Goal: Check status: Check status

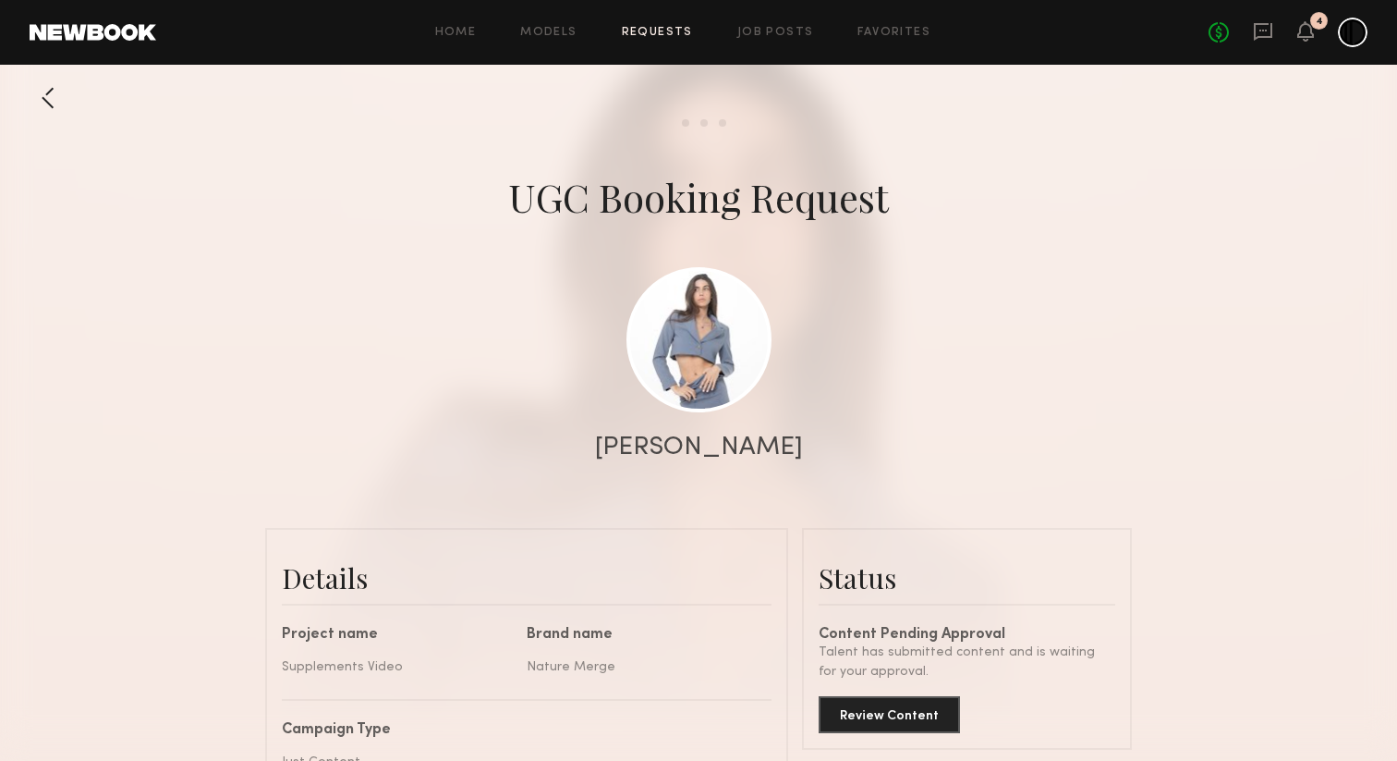
scroll to position [44, 0]
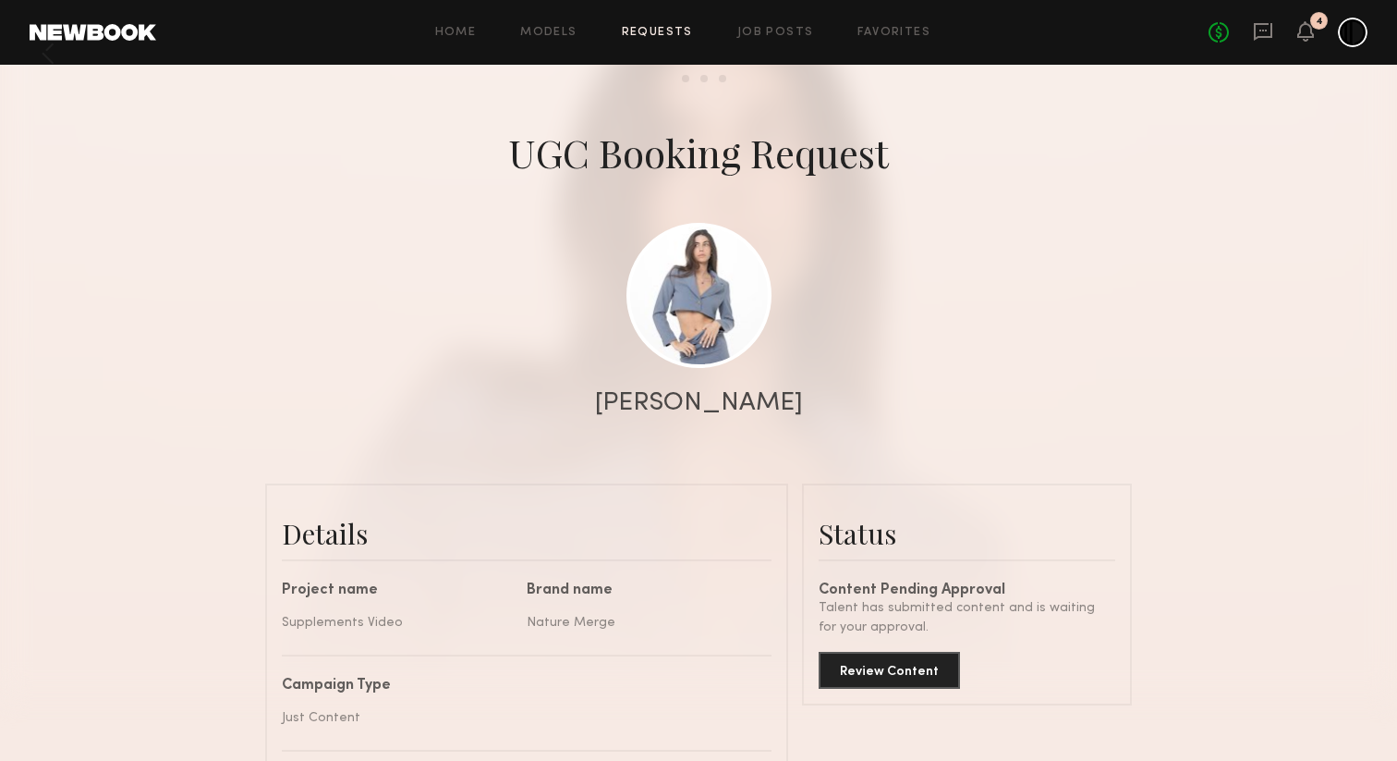
click at [628, 170] on div "UGC Booking Request" at bounding box center [698, 153] width 381 height 52
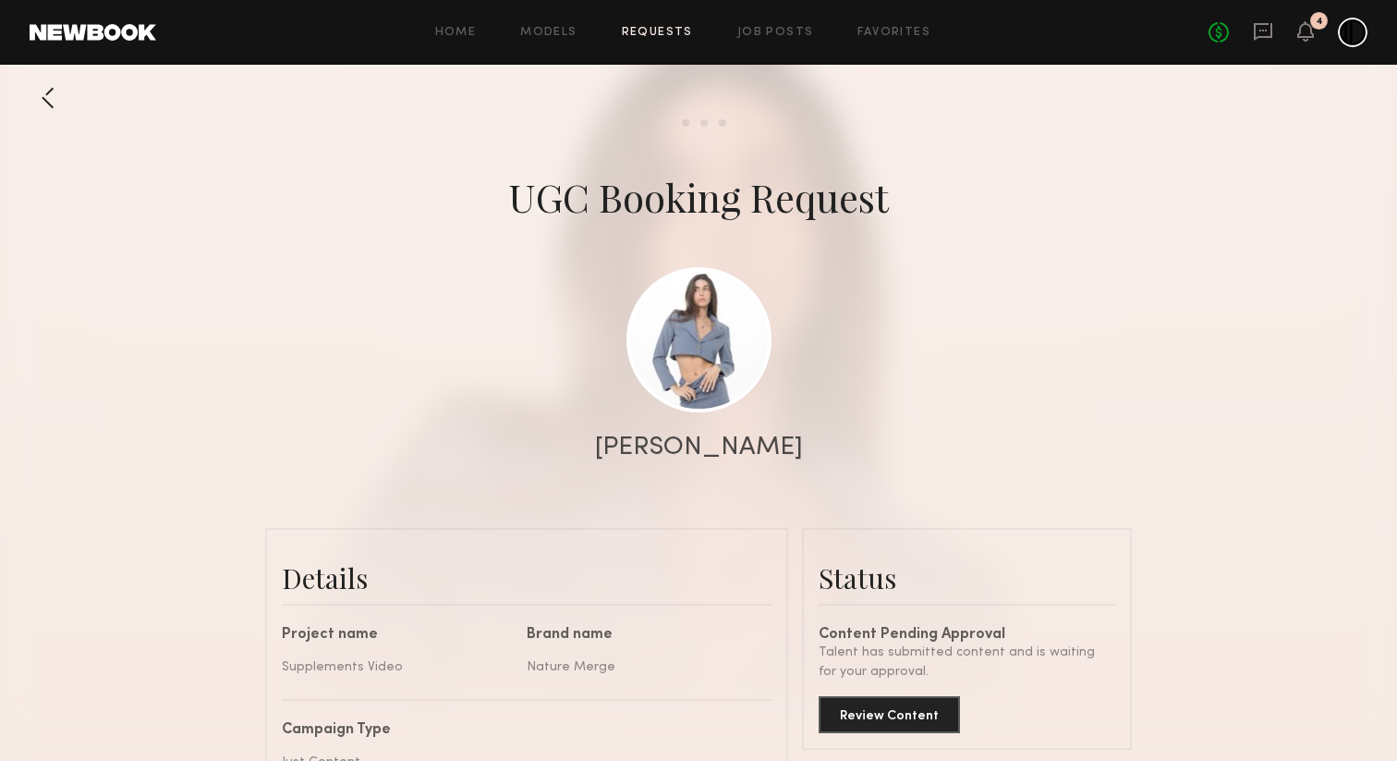
click at [54, 96] on div at bounding box center [48, 97] width 37 height 37
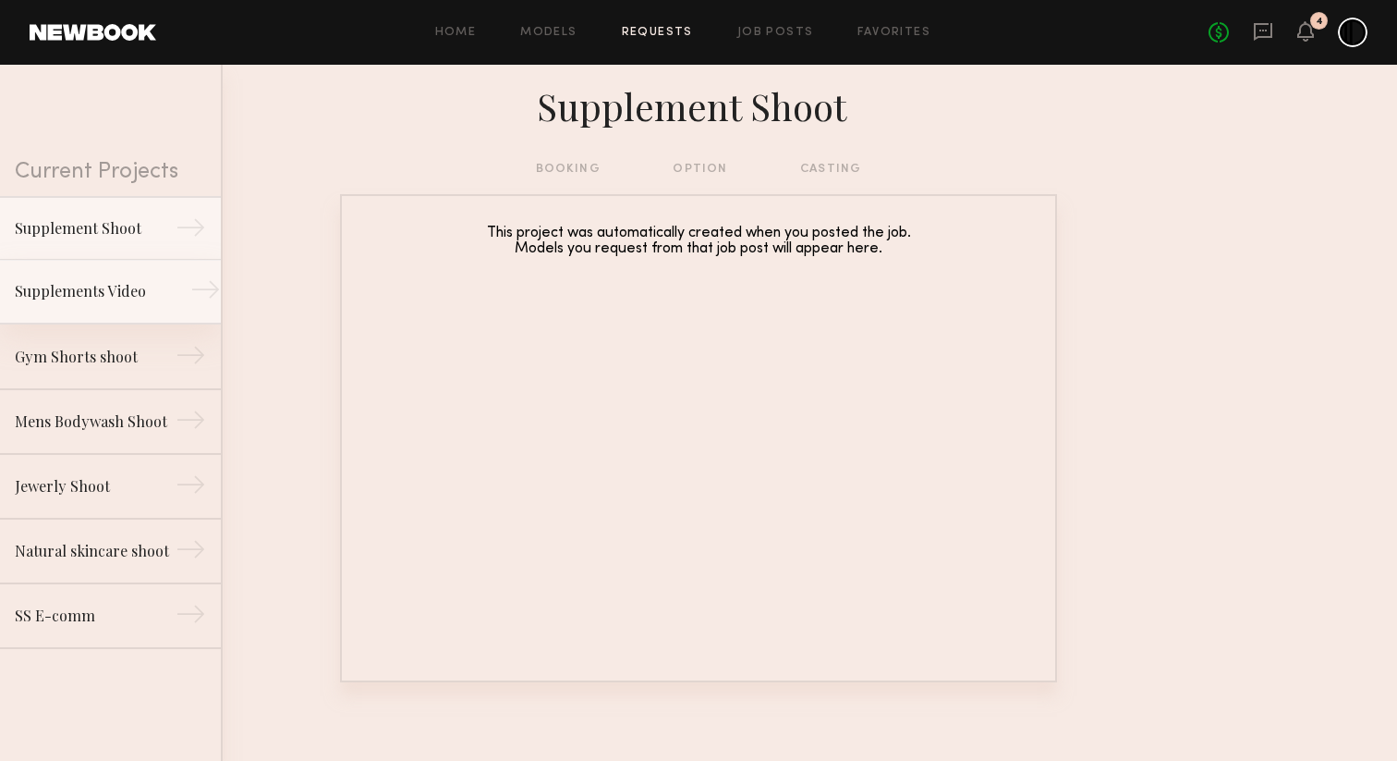
click at [105, 298] on div "Supplements Video" at bounding box center [95, 291] width 161 height 22
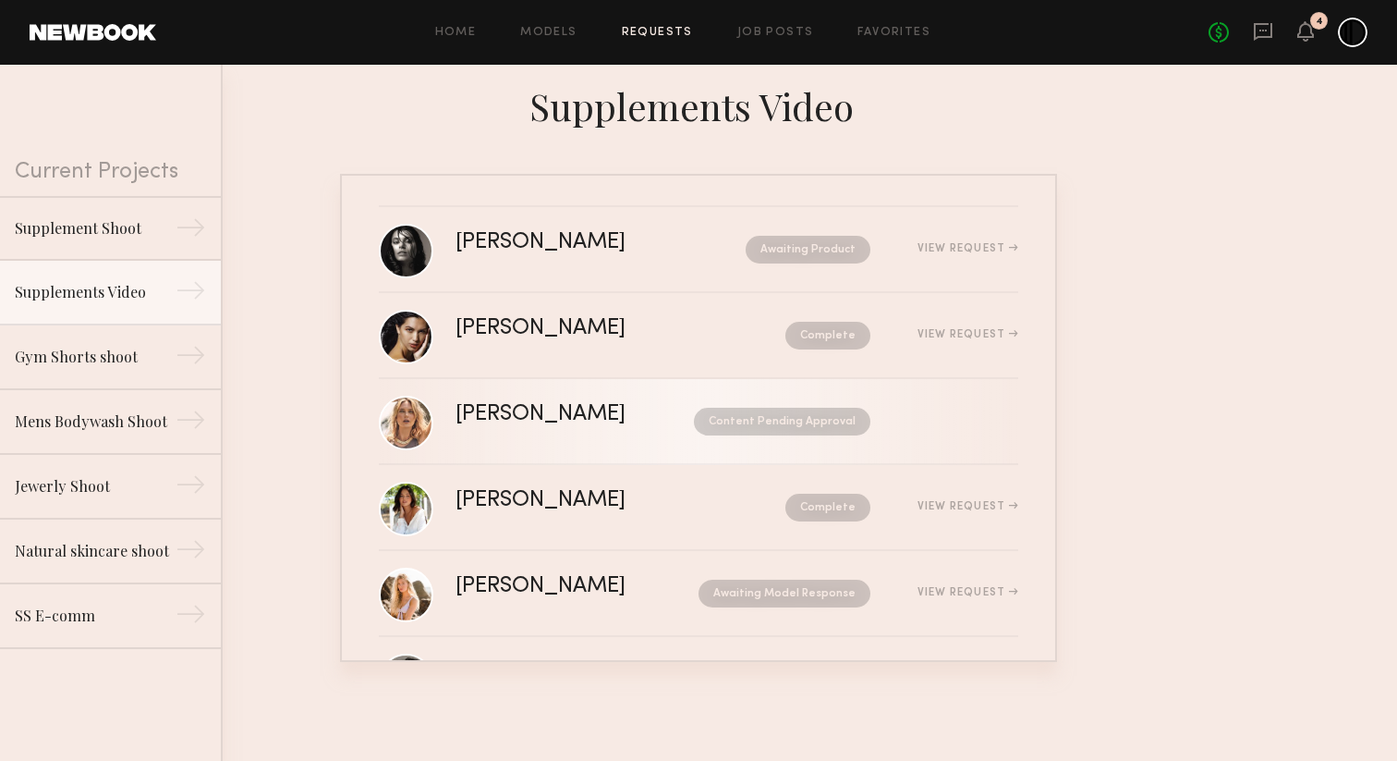
click at [610, 436] on div "[PERSON_NAME] Content Pending Approval" at bounding box center [737, 421] width 563 height 35
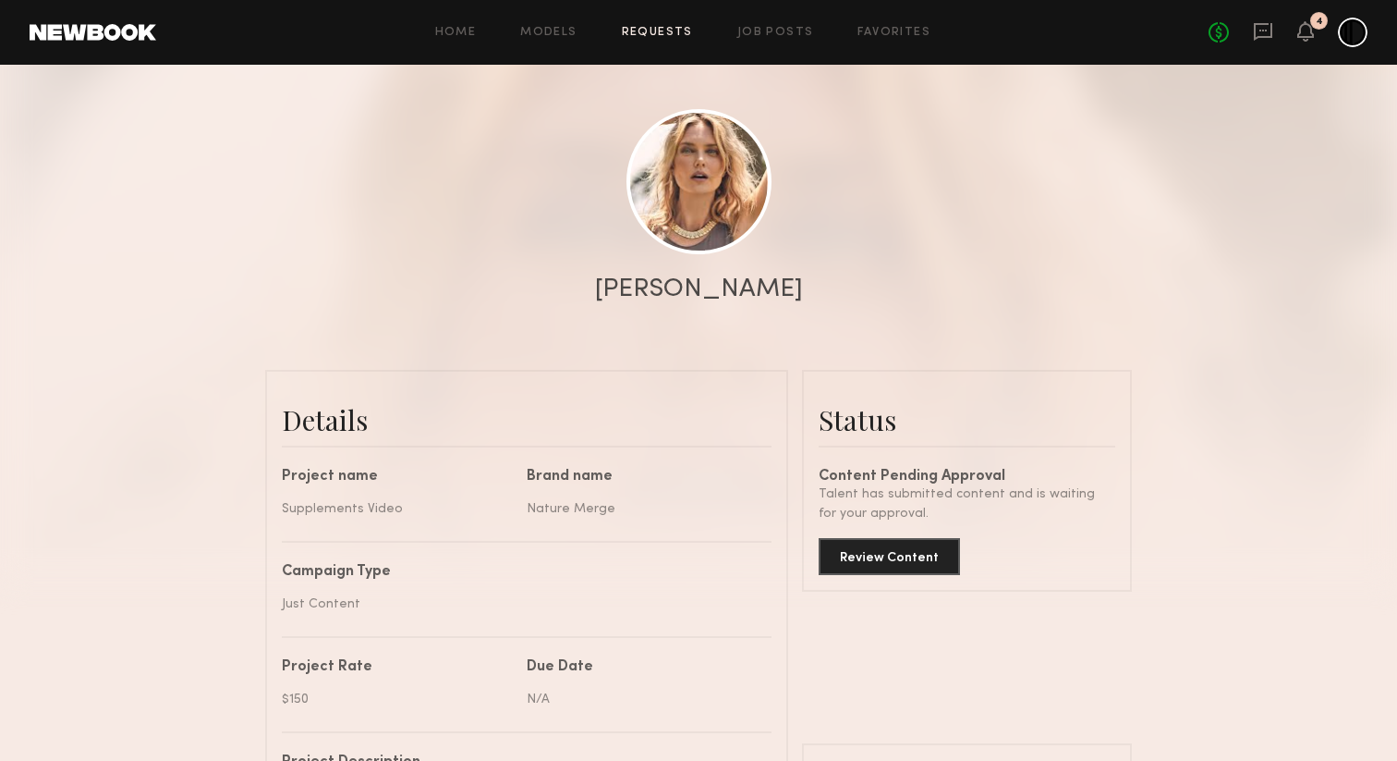
scroll to position [161, 0]
click at [875, 563] on button "Review Content" at bounding box center [889, 552] width 141 height 37
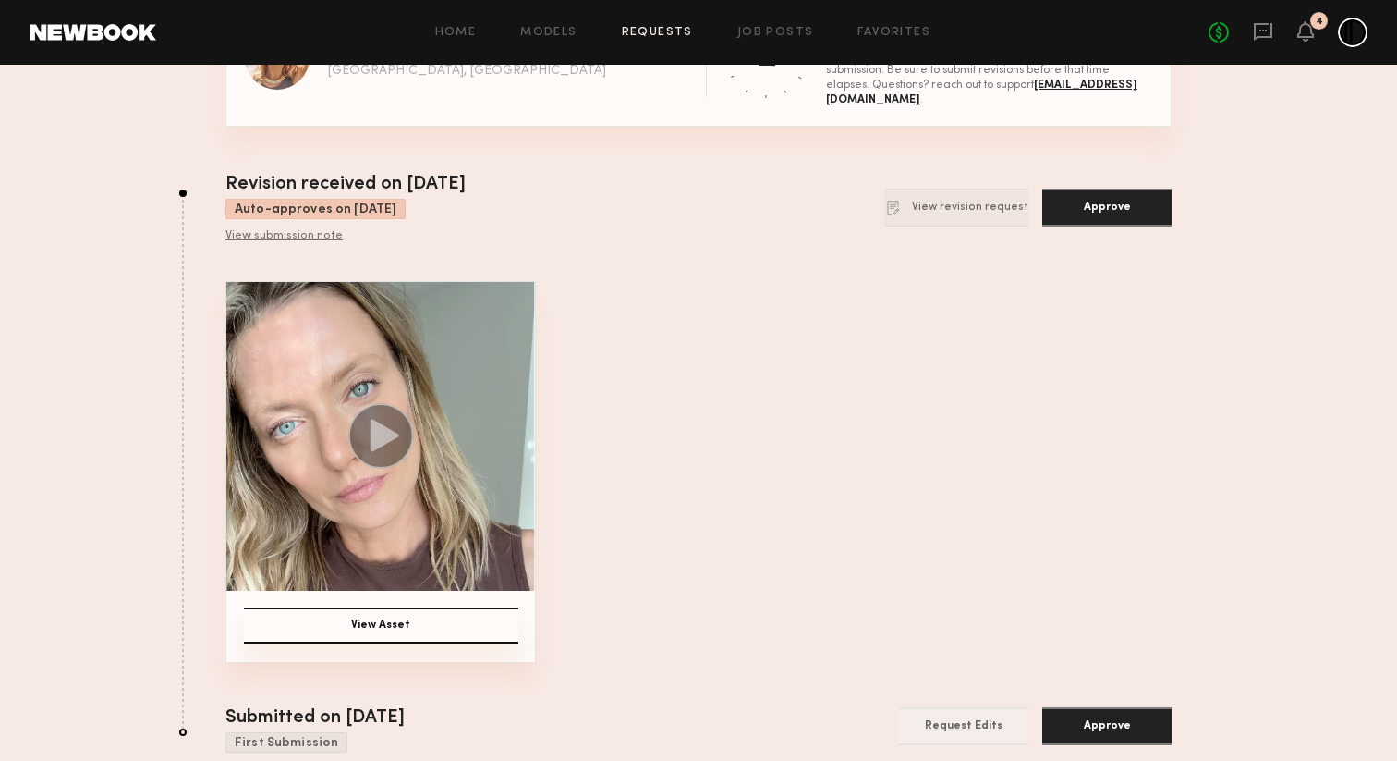
scroll to position [79, 0]
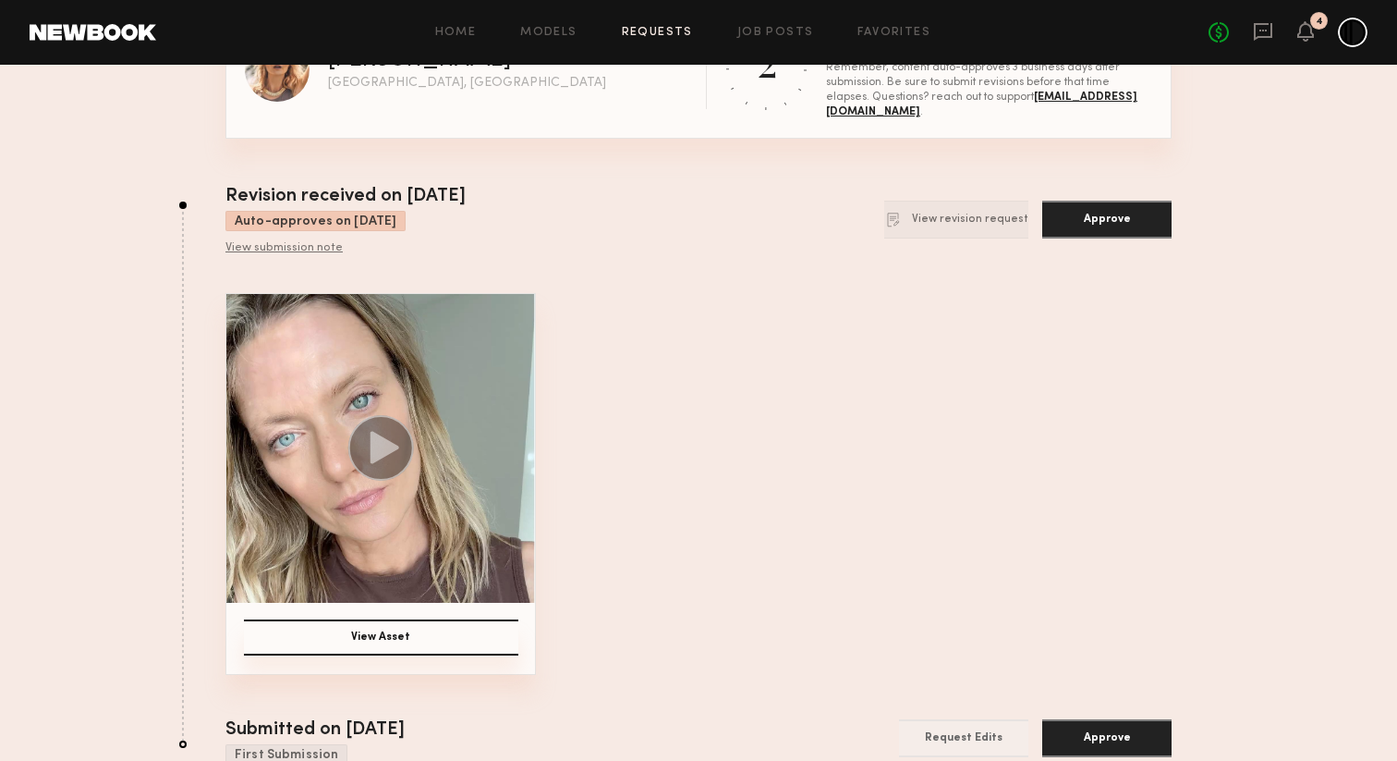
click at [446, 447] on img at bounding box center [380, 448] width 309 height 309
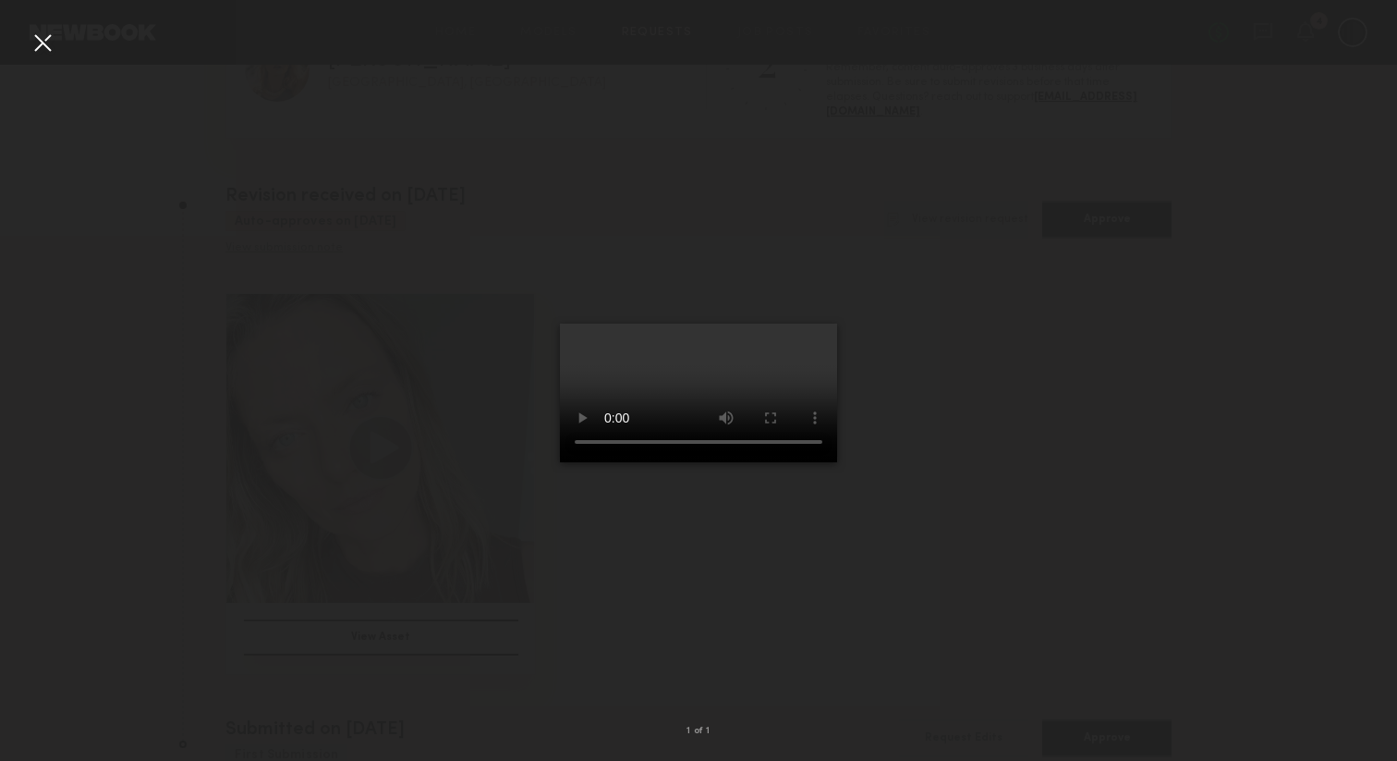
click at [47, 43] on div at bounding box center [43, 43] width 30 height 30
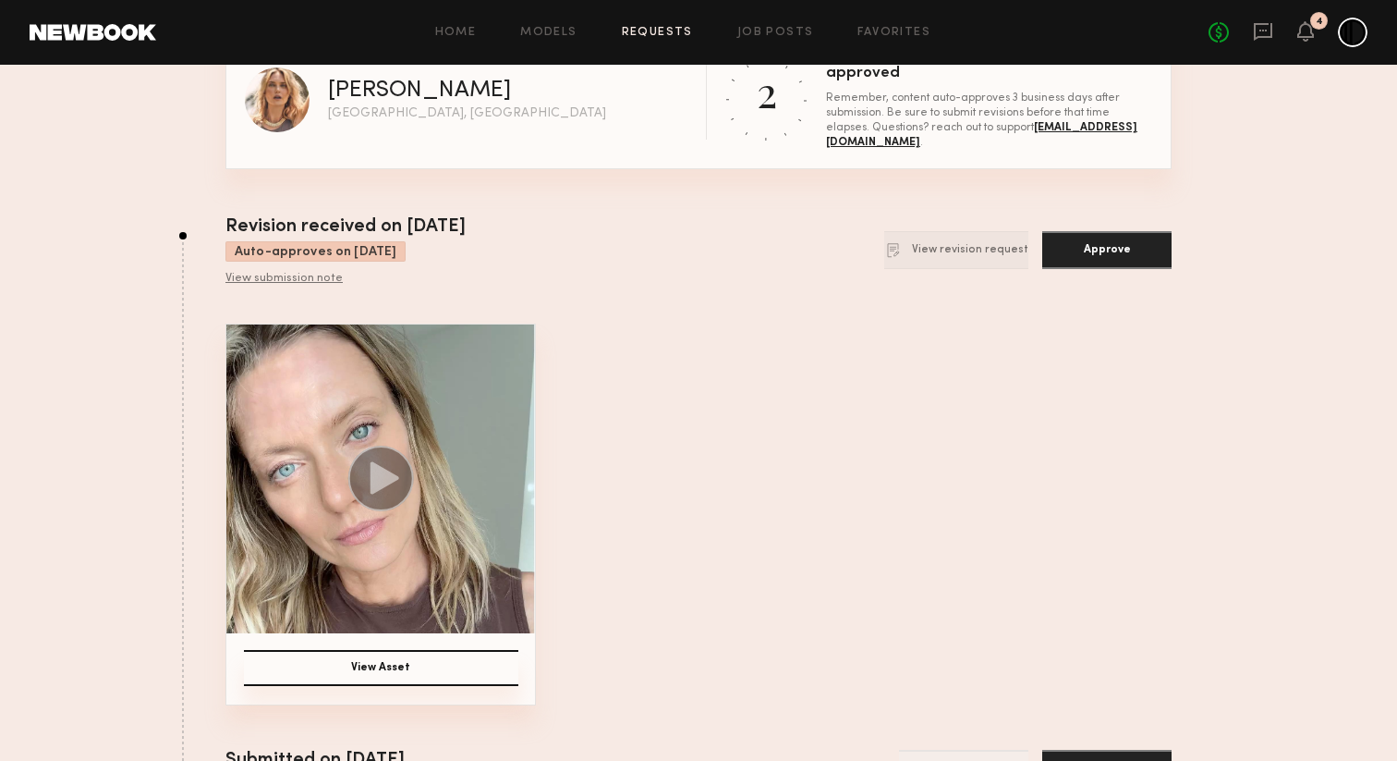
scroll to position [0, 0]
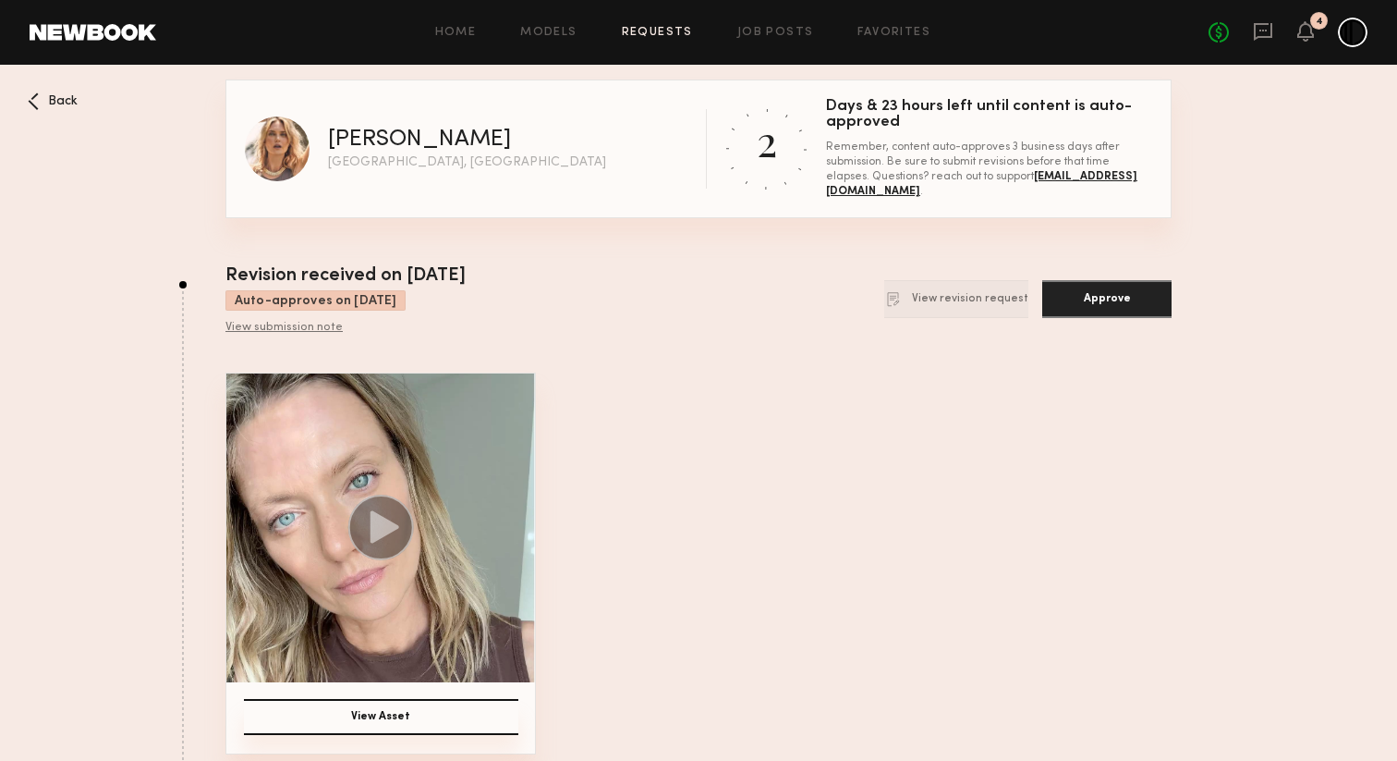
click at [55, 107] on span "Back" at bounding box center [63, 101] width 30 height 13
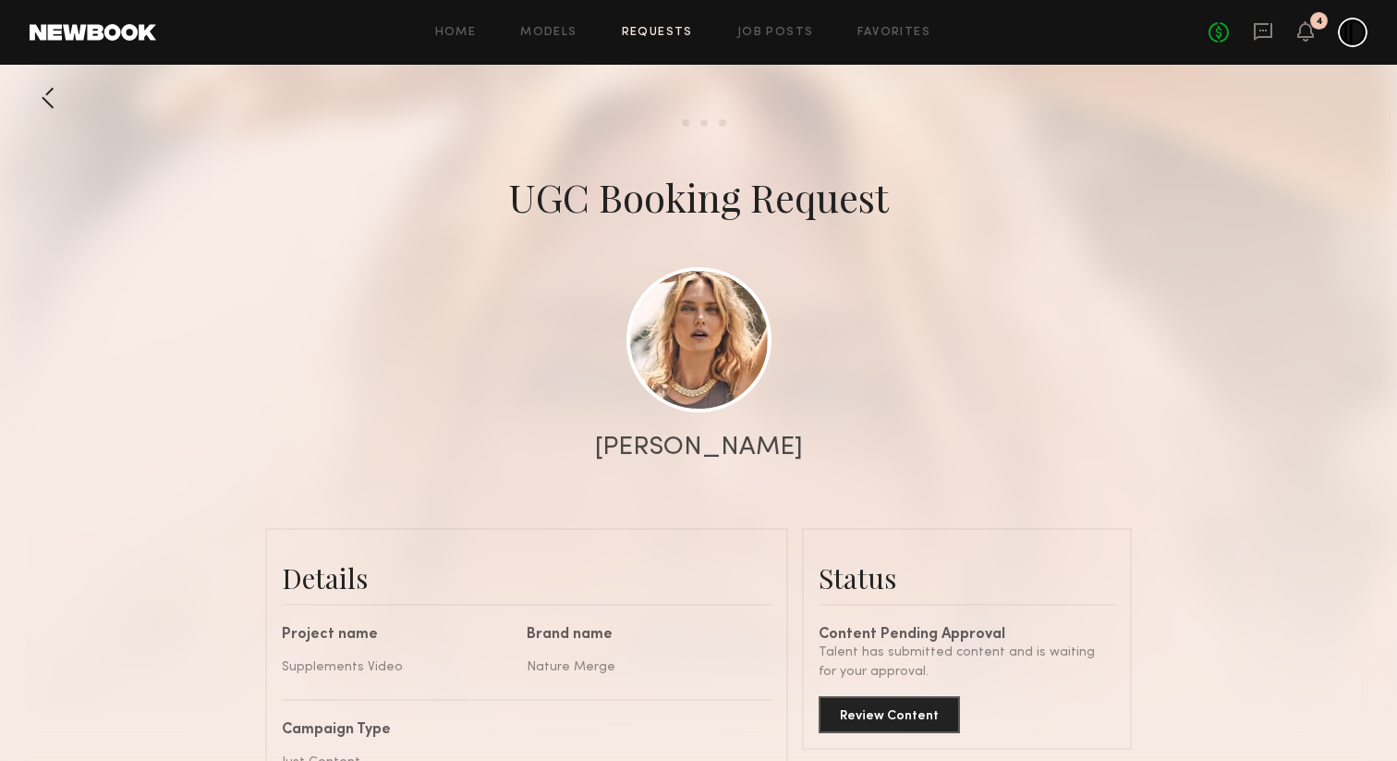
click at [58, 97] on div at bounding box center [48, 97] width 37 height 37
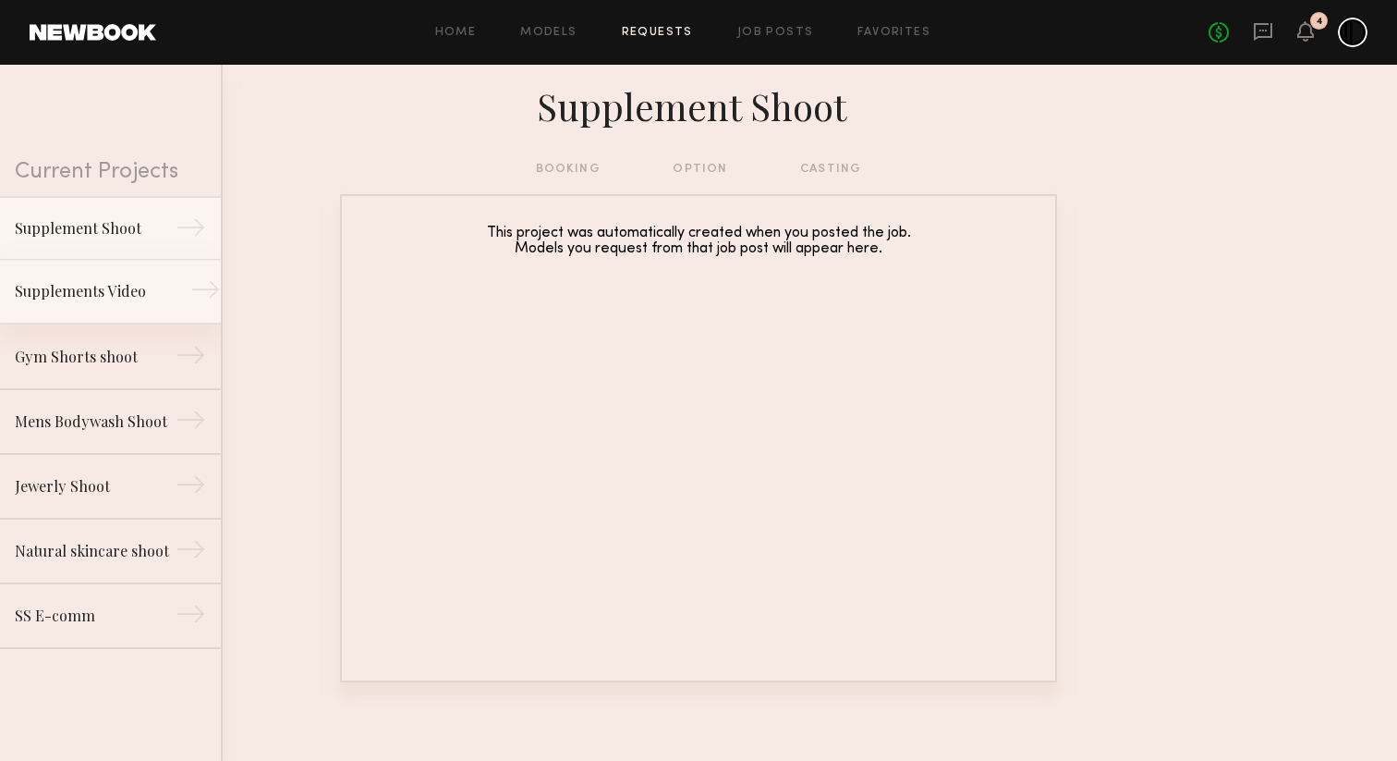
click at [109, 295] on div "Supplements Video" at bounding box center [95, 291] width 161 height 22
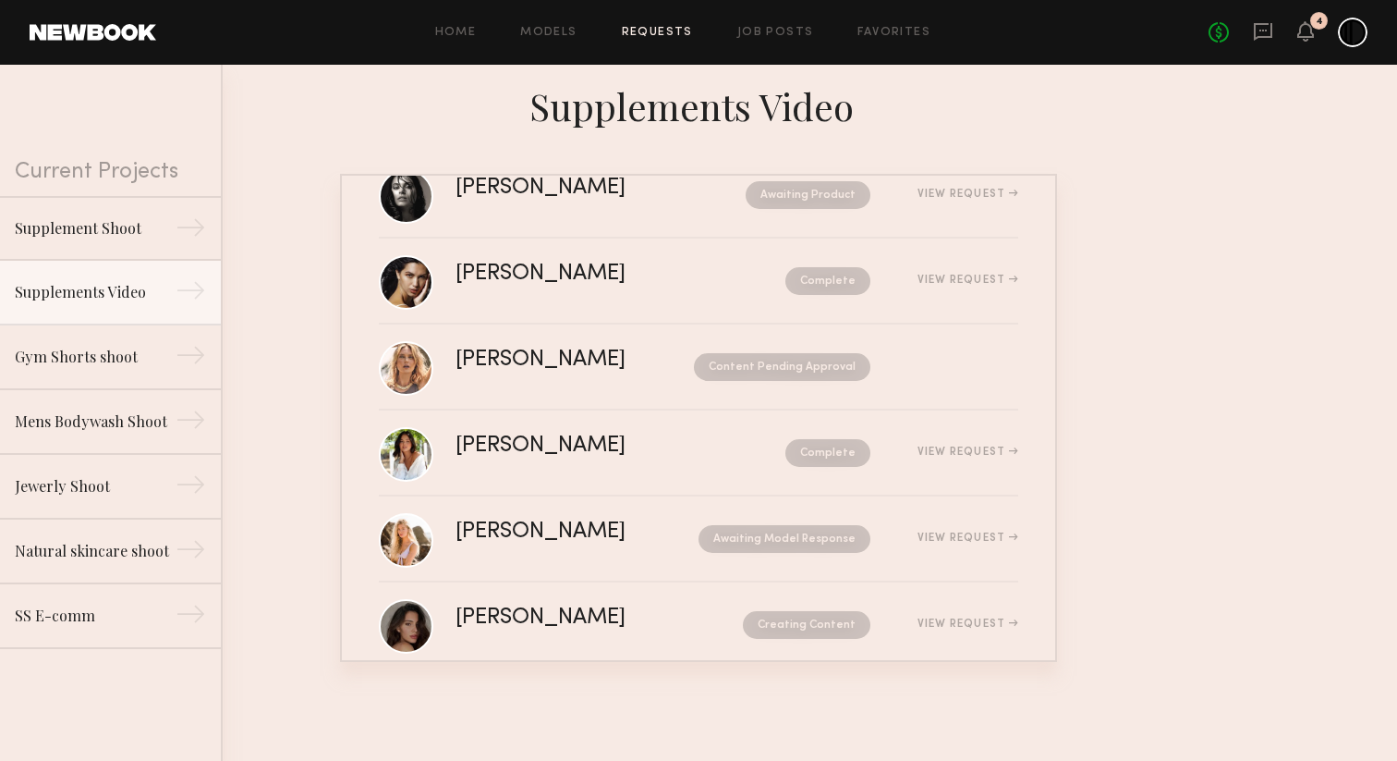
scroll to position [51, 0]
